Goal: Transaction & Acquisition: Purchase product/service

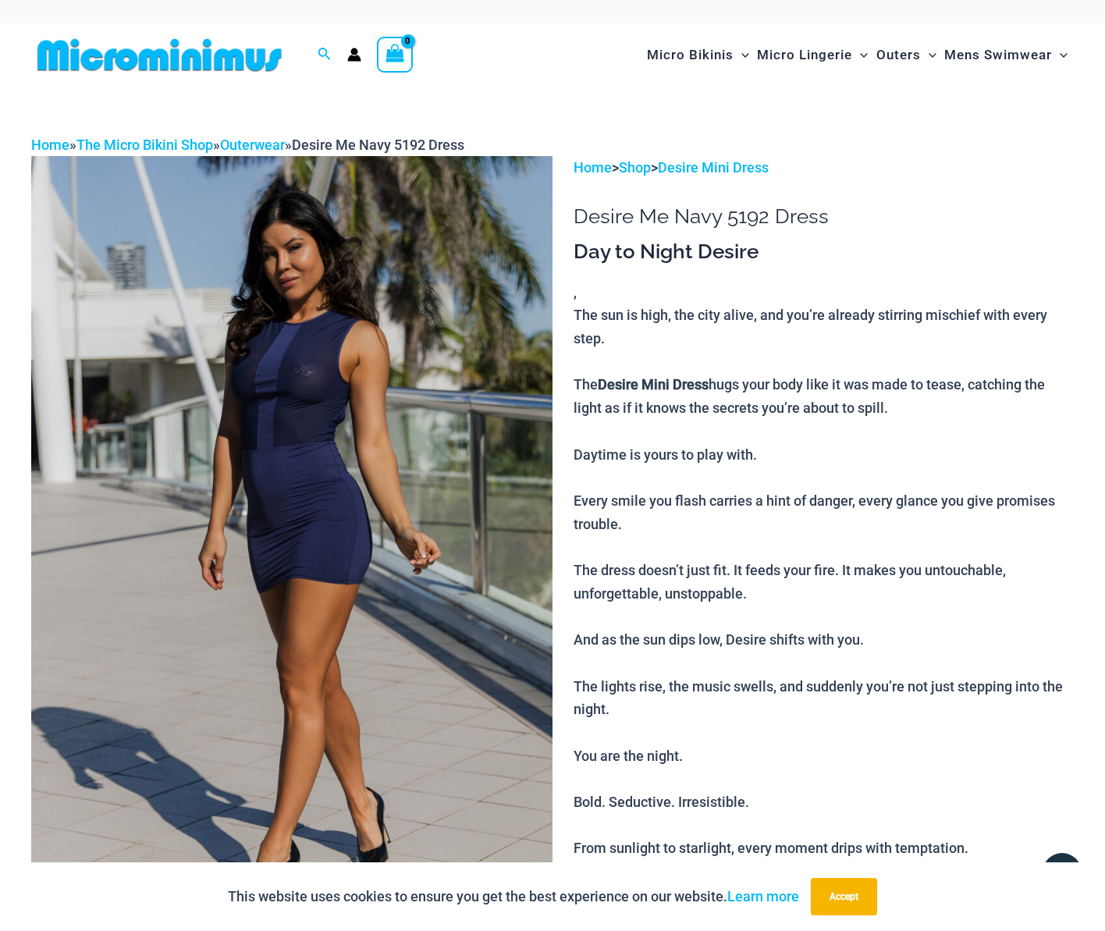
click at [917, 444] on p "The sun is high, the city alive, and you’re already stirring mischief with ever…" at bounding box center [824, 617] width 500 height 626
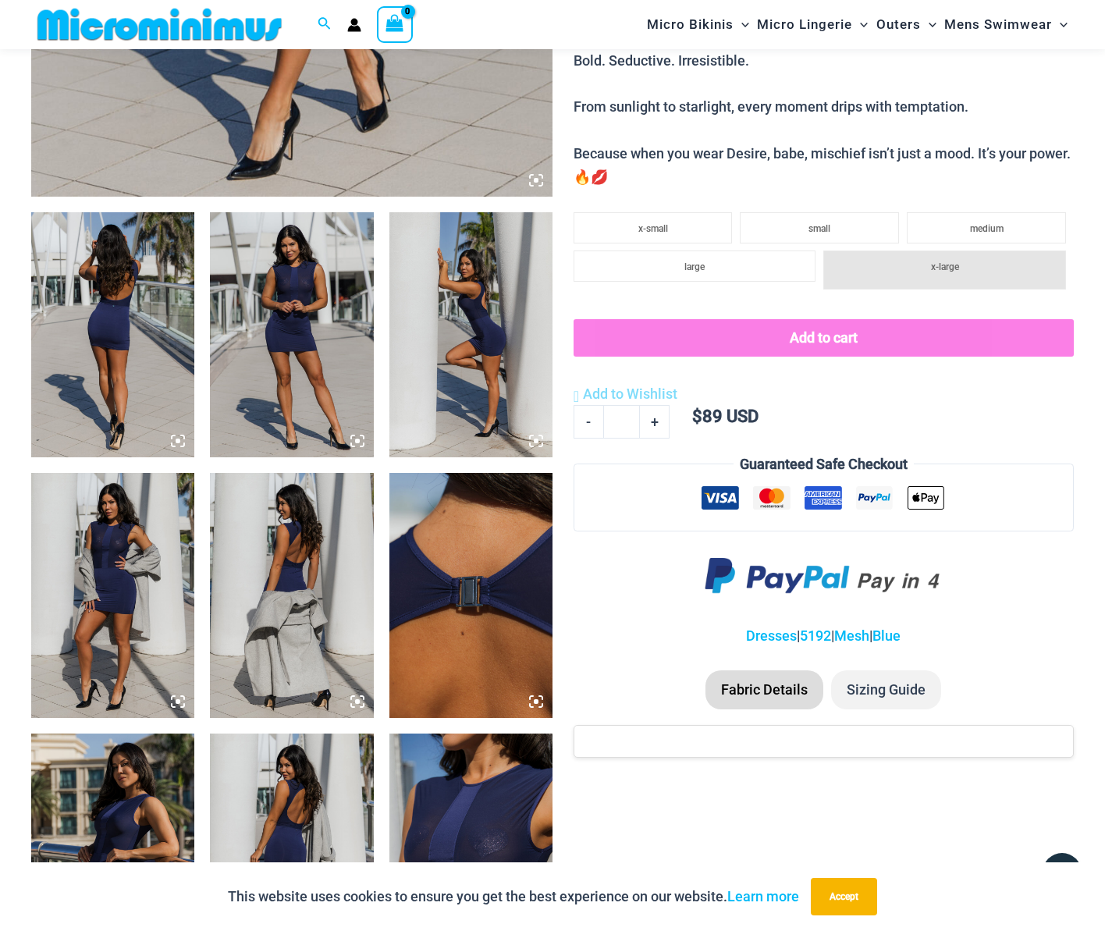
scroll to position [688, 0]
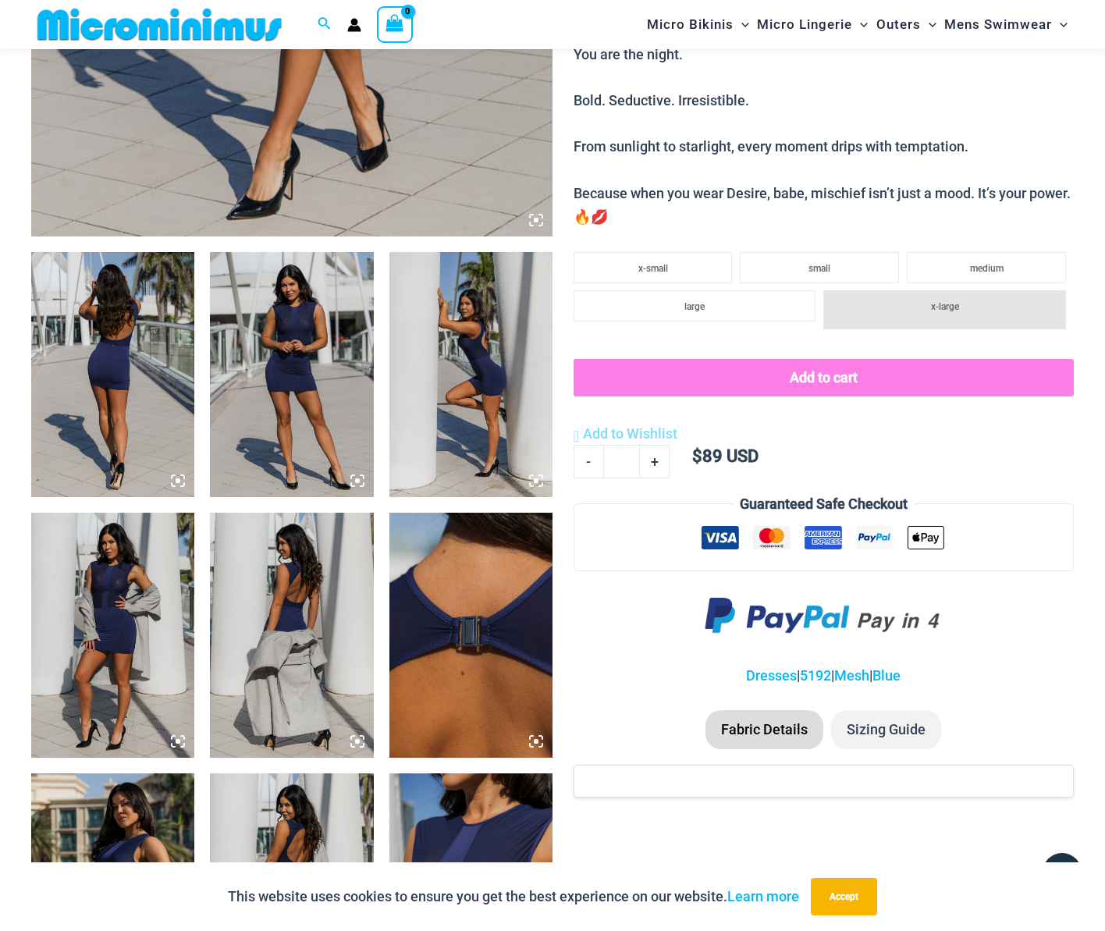
click at [137, 440] on img at bounding box center [112, 374] width 163 height 245
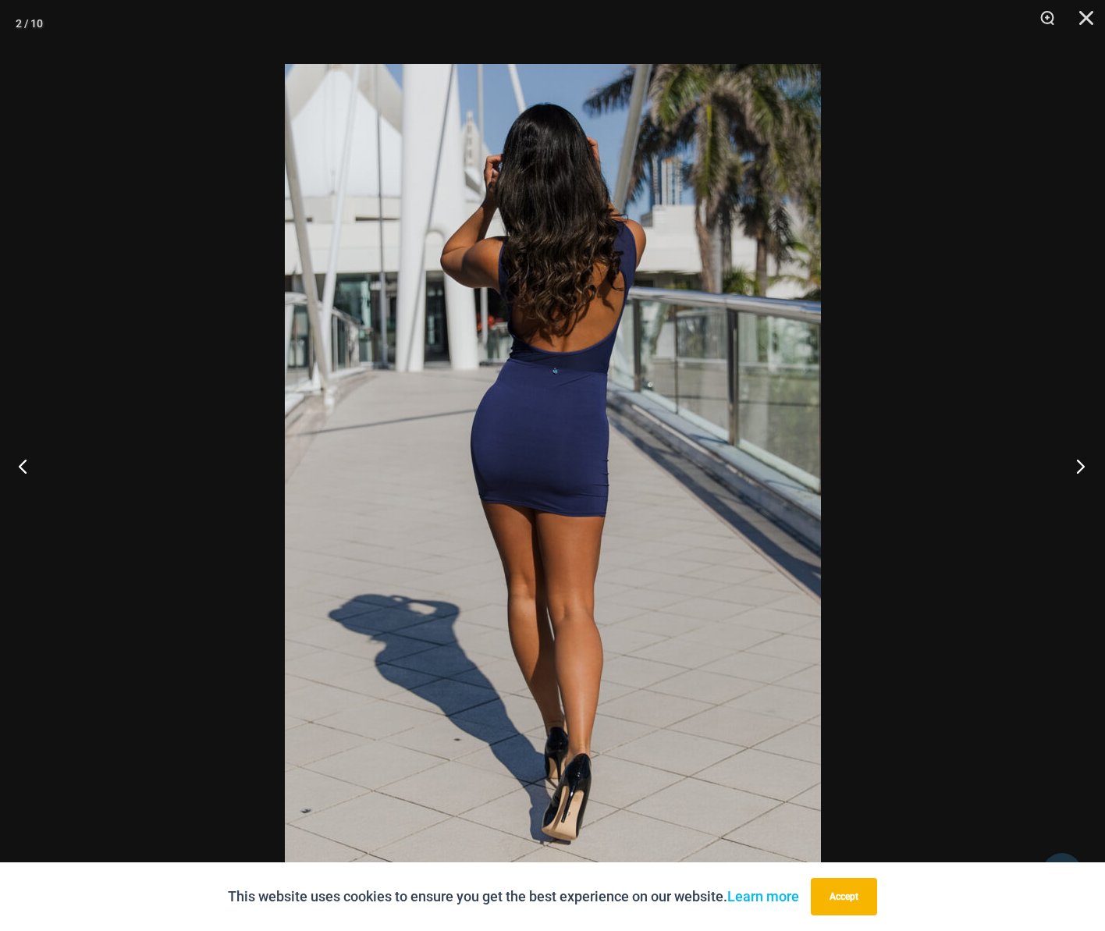
click at [1084, 472] on button "Next" at bounding box center [1076, 466] width 59 height 78
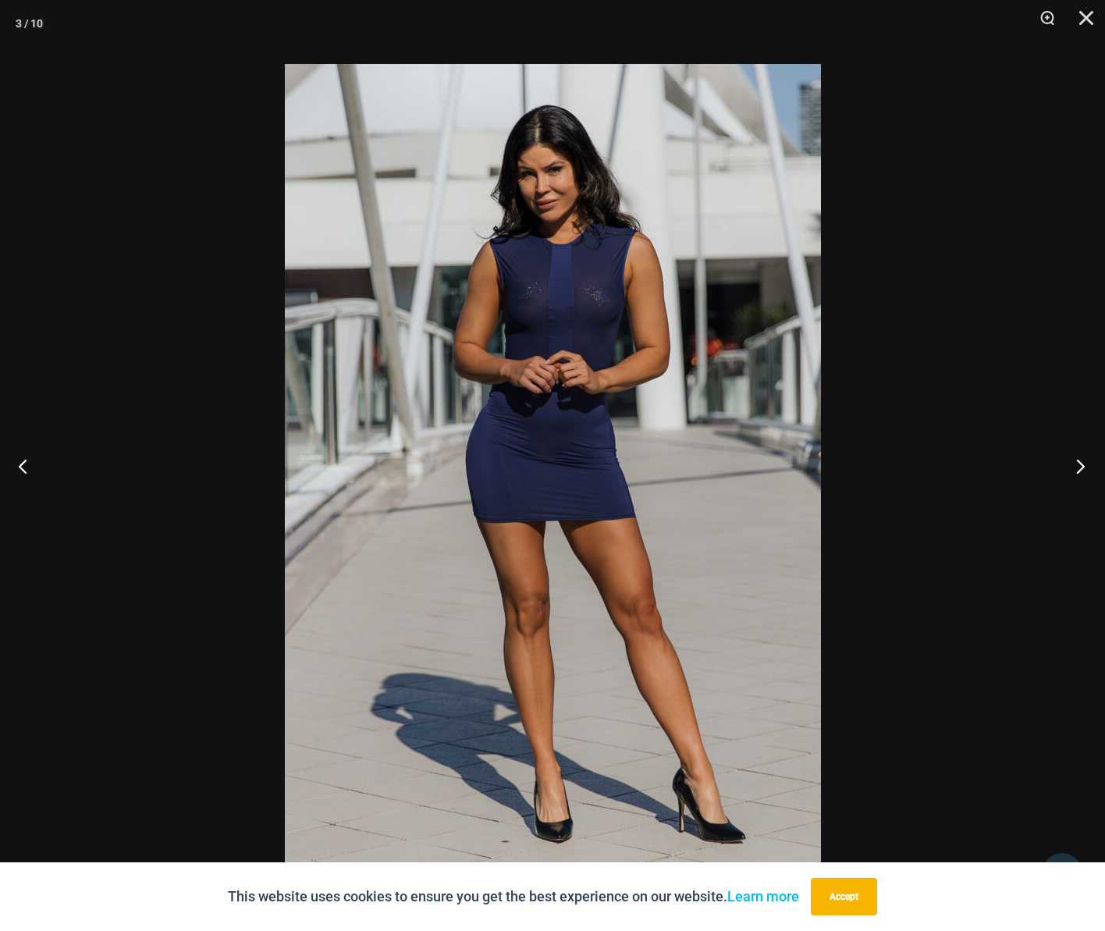
click at [1084, 472] on button "Next" at bounding box center [1076, 466] width 59 height 78
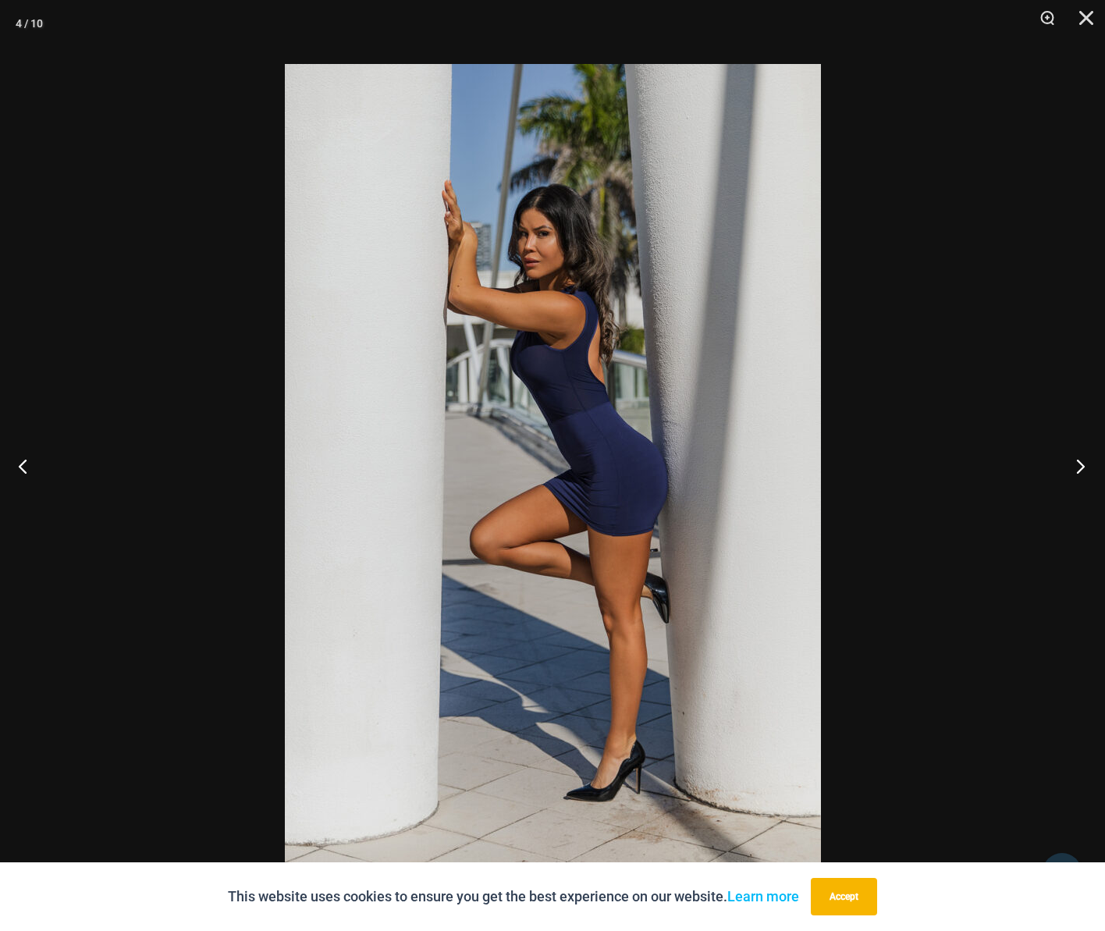
click at [1082, 472] on button "Next" at bounding box center [1076, 466] width 59 height 78
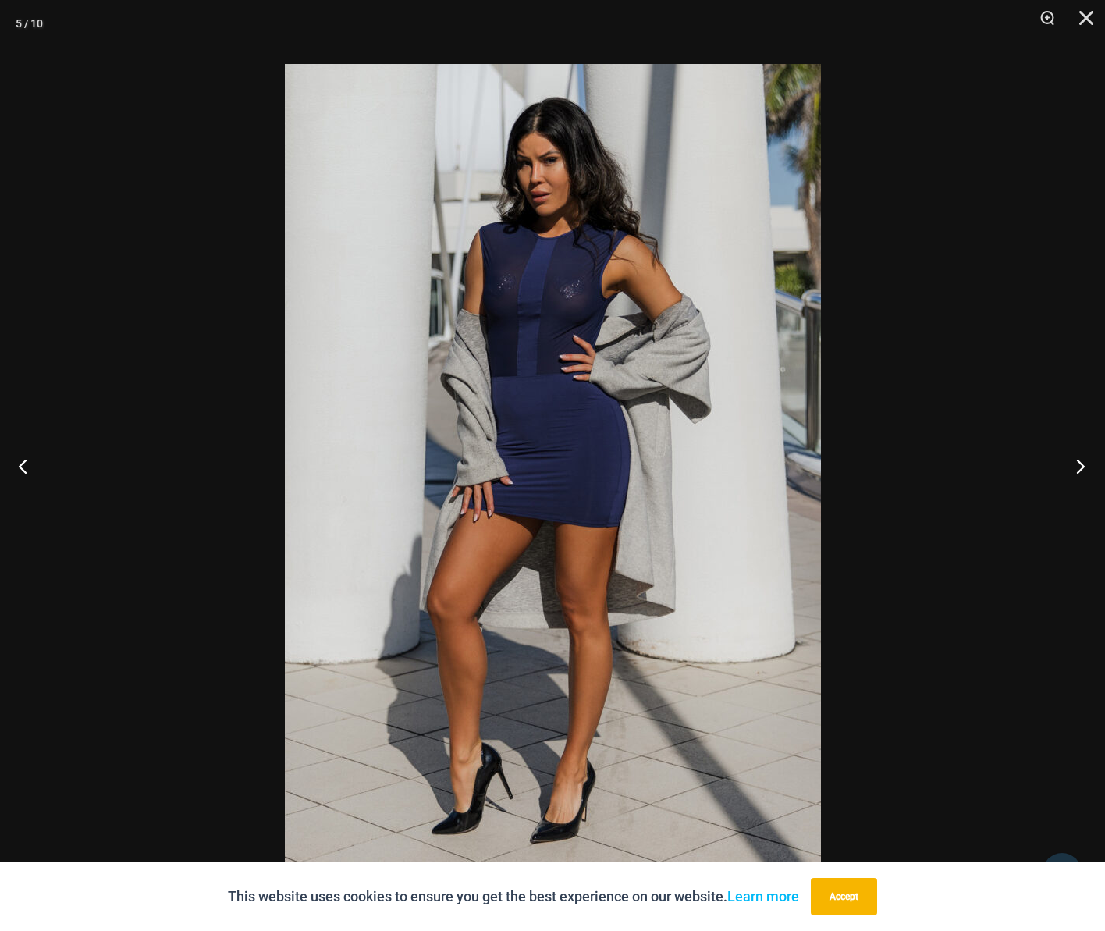
click at [1077, 472] on button "Next" at bounding box center [1076, 466] width 59 height 78
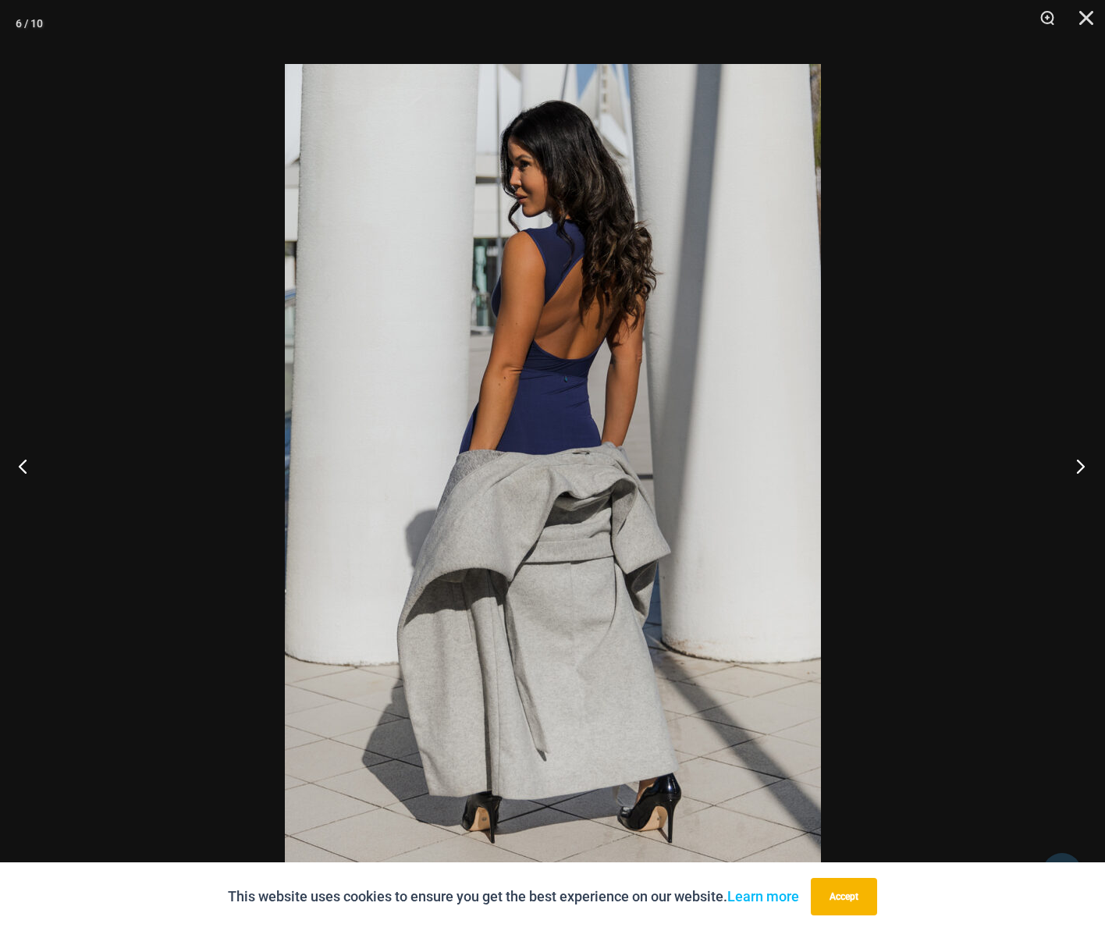
click at [1077, 472] on button "Next" at bounding box center [1076, 466] width 59 height 78
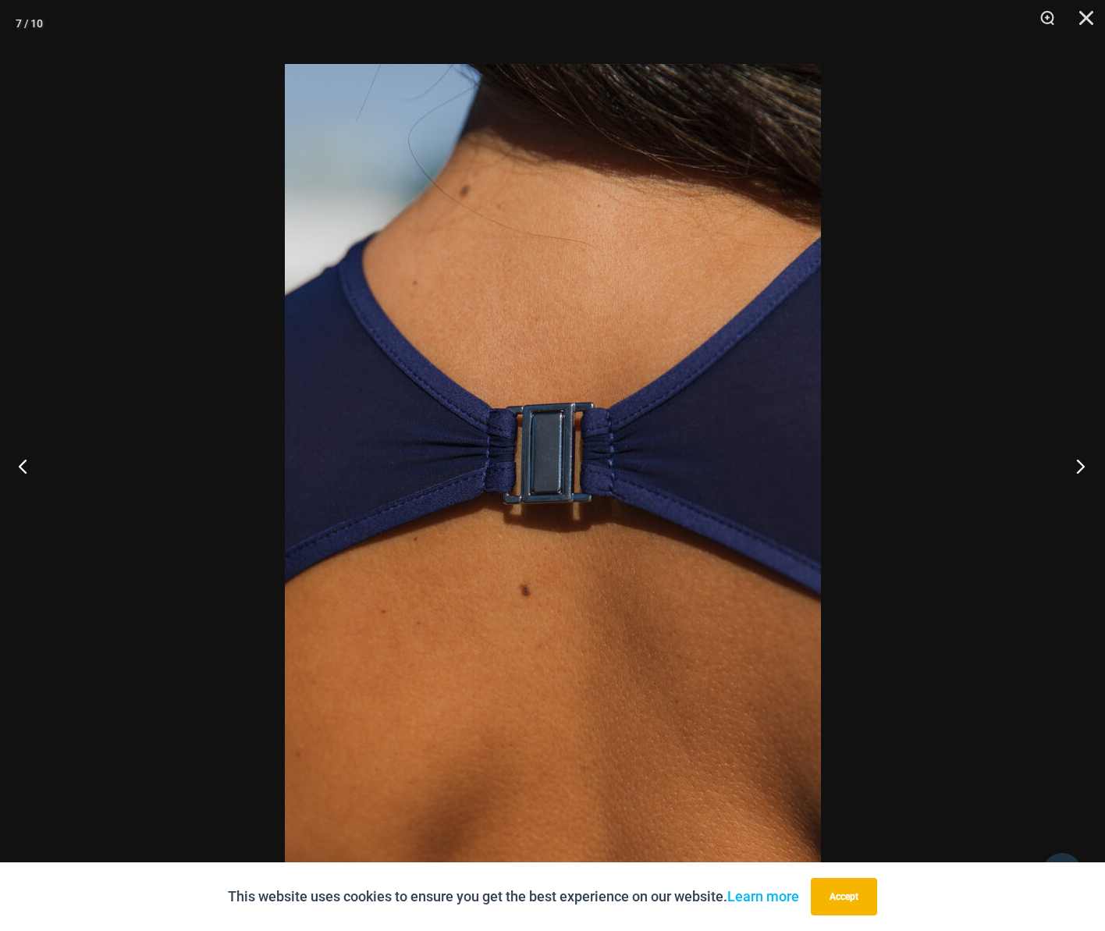
click at [1072, 472] on button "Next" at bounding box center [1076, 466] width 59 height 78
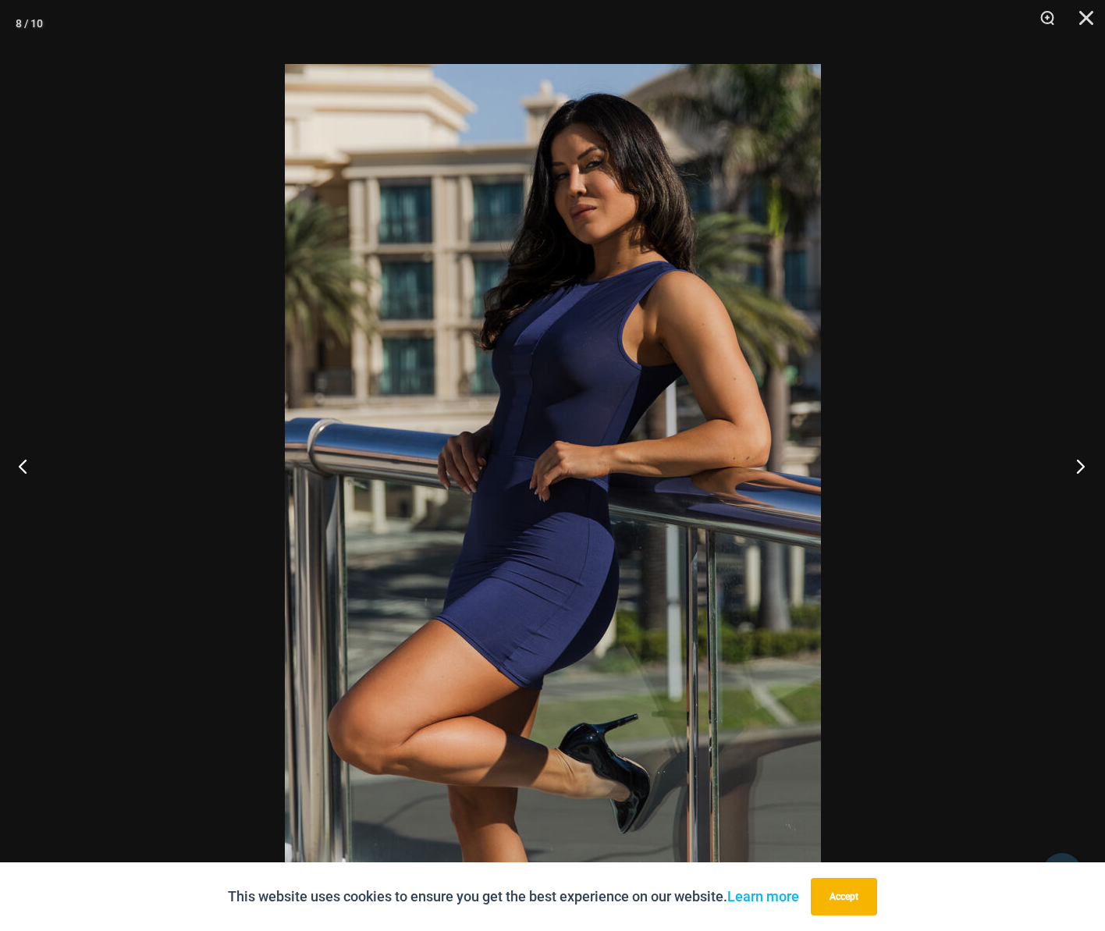
click at [1071, 471] on button "Next" at bounding box center [1076, 466] width 59 height 78
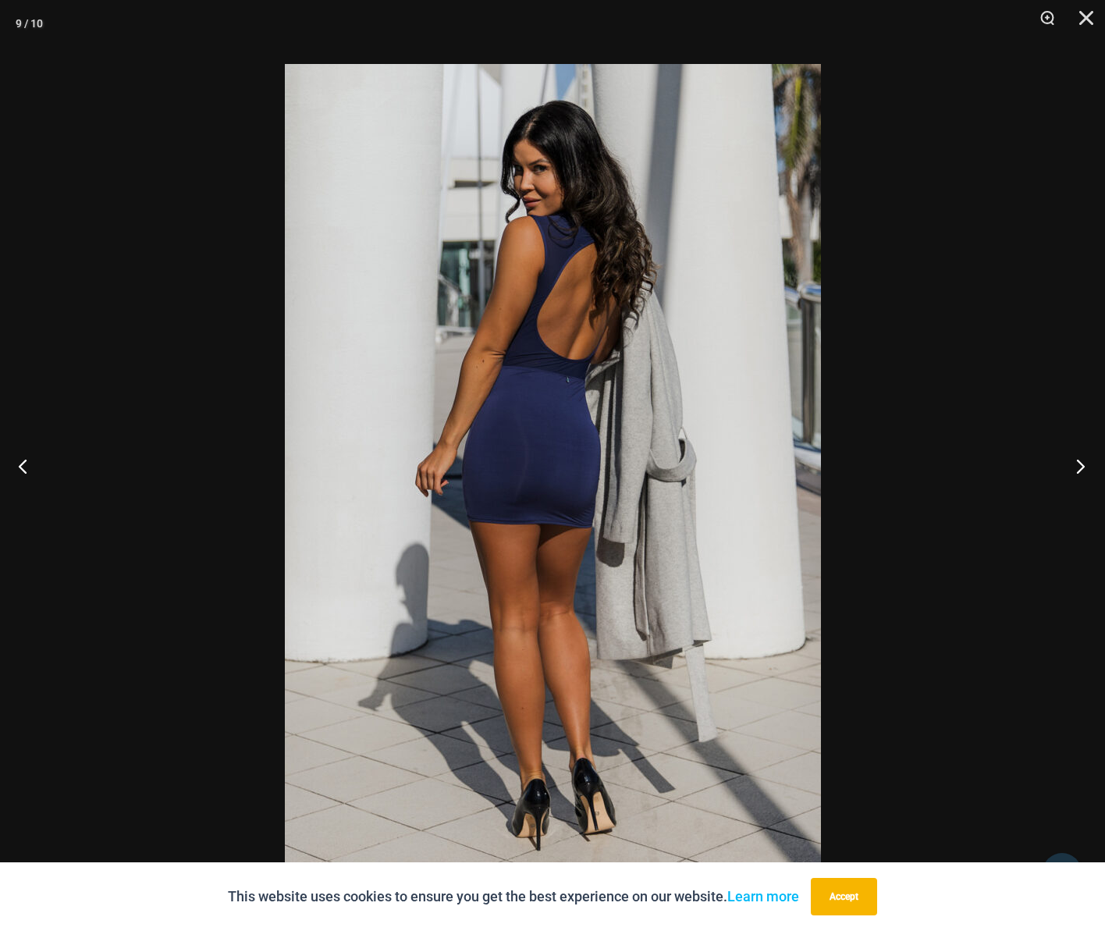
click at [1071, 471] on button "Next" at bounding box center [1076, 466] width 59 height 78
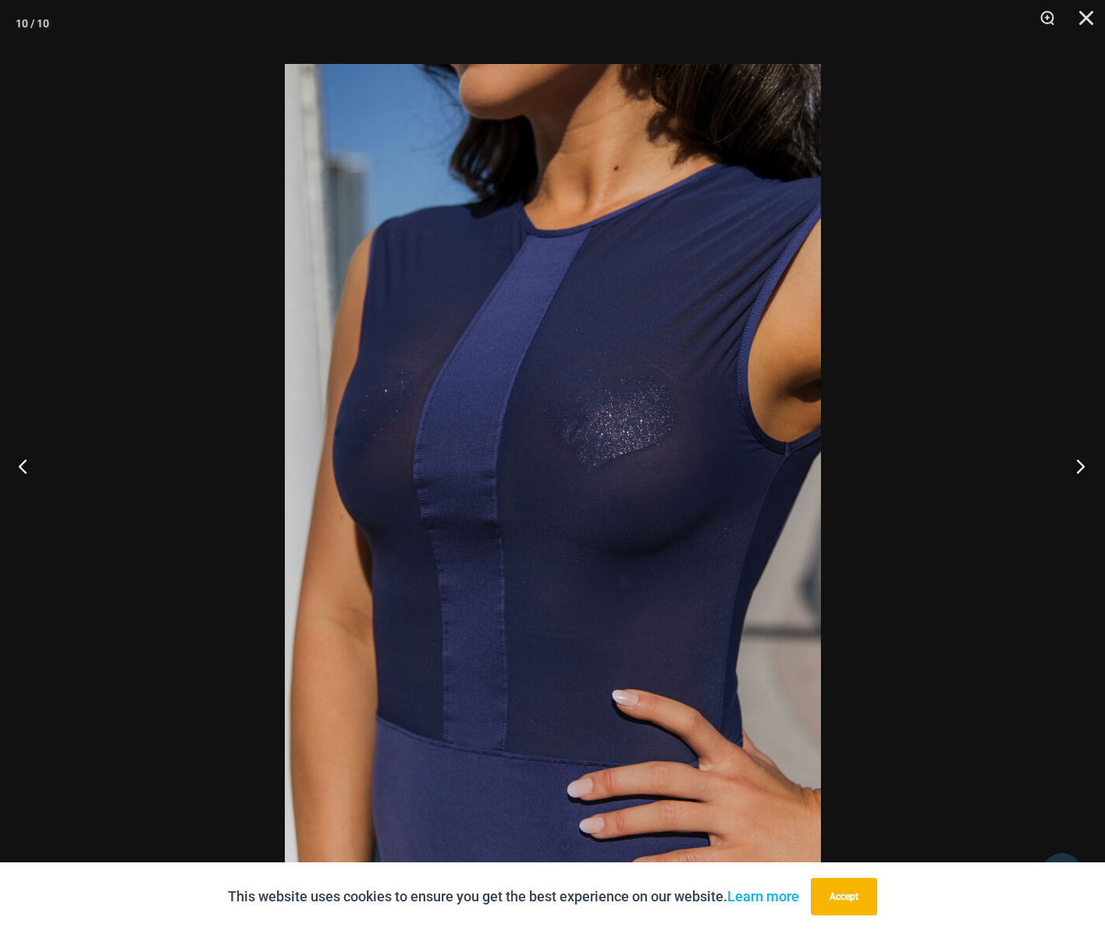
click at [1071, 471] on button "Next" at bounding box center [1076, 466] width 59 height 78
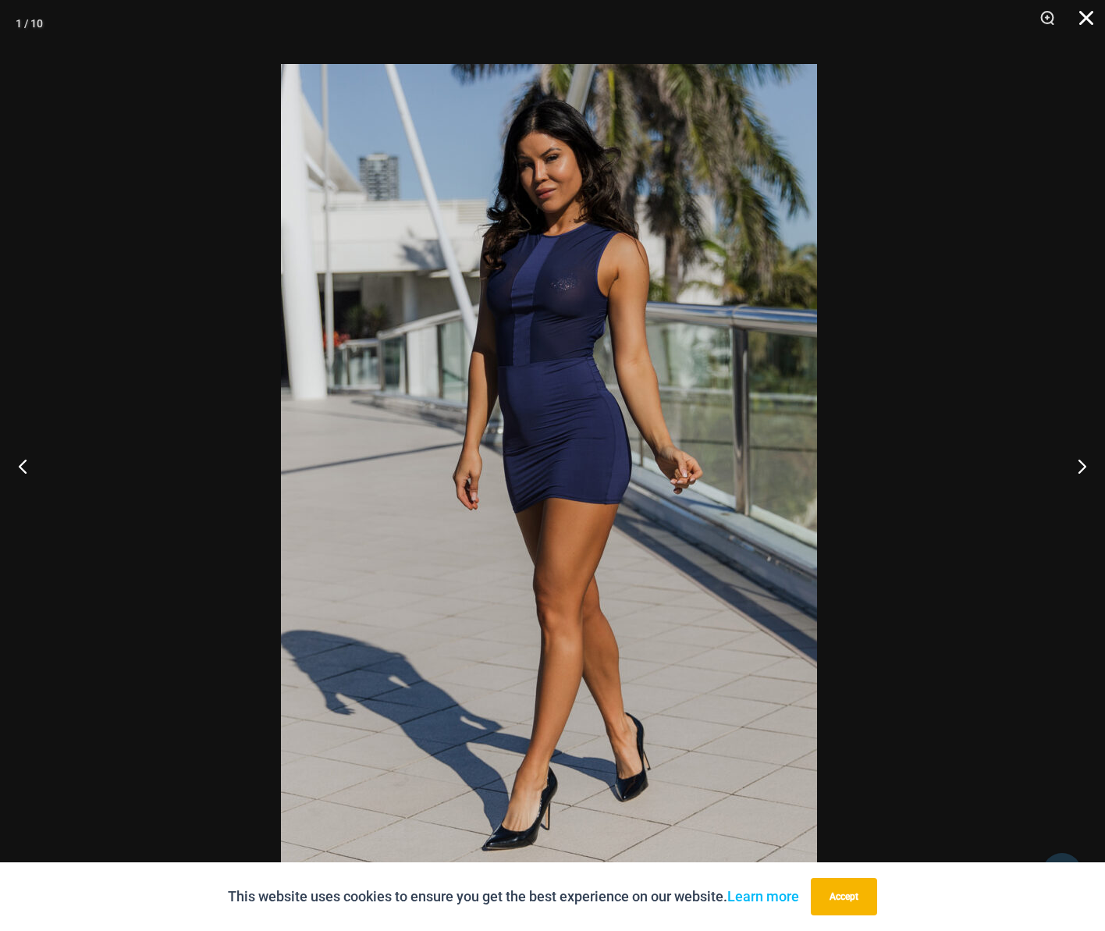
click at [1081, 19] on button "Close" at bounding box center [1081, 23] width 39 height 47
